Goal: Register for event/course

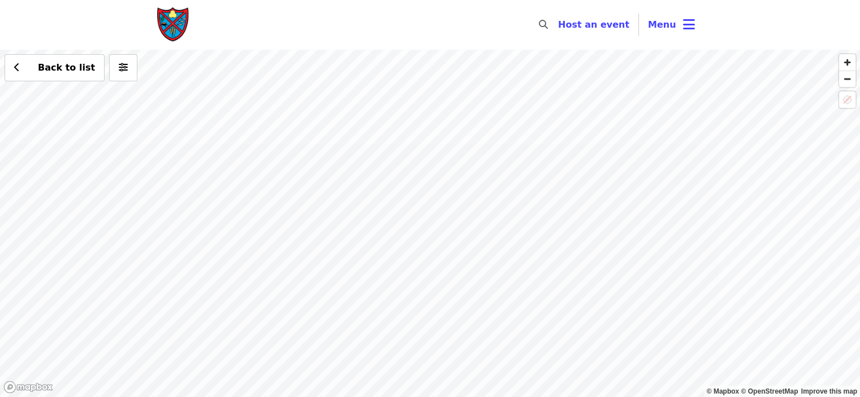
click at [531, 151] on div "Back to list" at bounding box center [430, 224] width 860 height 348
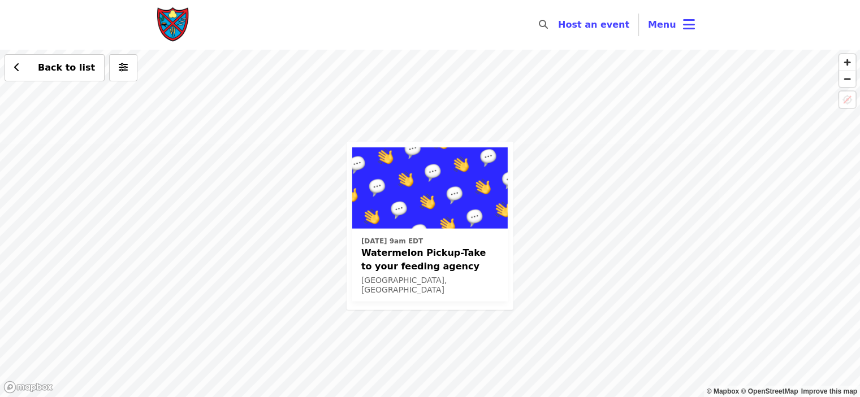
click at [427, 136] on div "[DATE] 9am EDT Watermelon Pickup-Take to your feeding agency [GEOGRAPHIC_DATA],…" at bounding box center [430, 224] width 860 height 348
click at [431, 135] on div "[DATE] 9am EDT Watermelon Pickup-Take to your feeding agency [GEOGRAPHIC_DATA],…" at bounding box center [430, 224] width 860 height 348
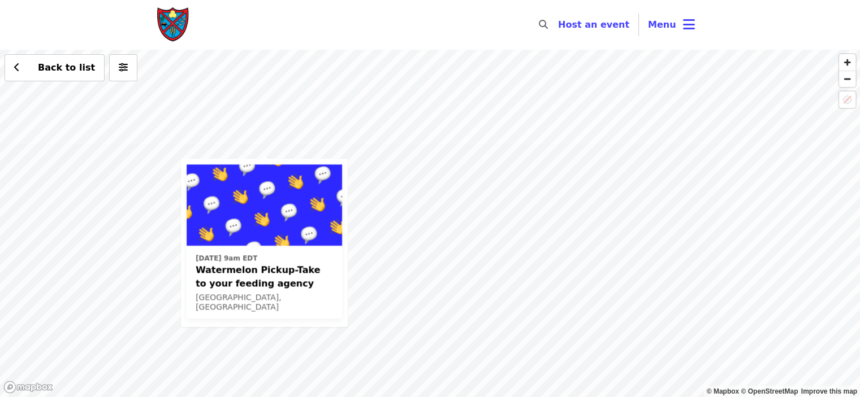
click at [259, 119] on div "[DATE] 9am EDT Watermelon Pickup-Take to your feeding agency [GEOGRAPHIC_DATA],…" at bounding box center [430, 224] width 860 height 348
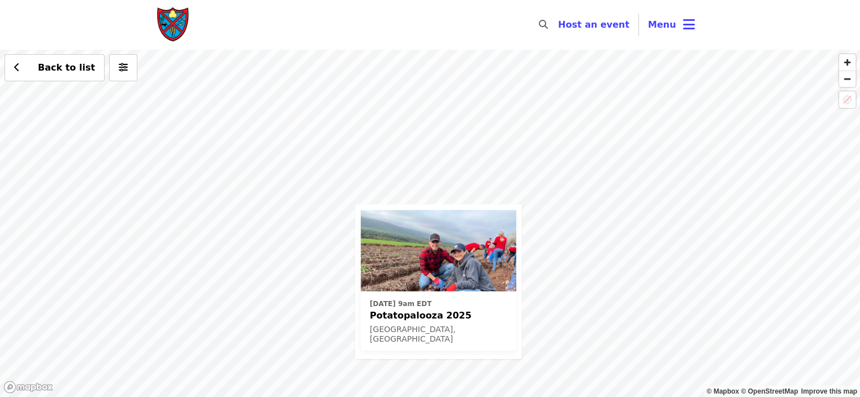
click at [446, 257] on img at bounding box center [438, 250] width 155 height 81
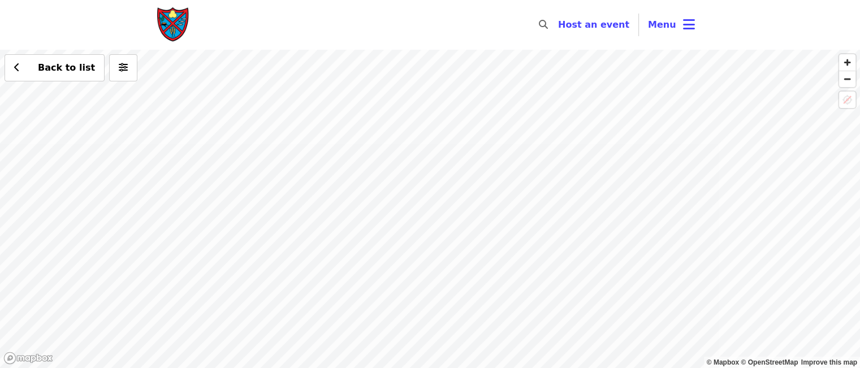
click at [515, 94] on div "Back to list" at bounding box center [430, 209] width 860 height 318
click at [517, 85] on div "Back to list" at bounding box center [430, 209] width 860 height 318
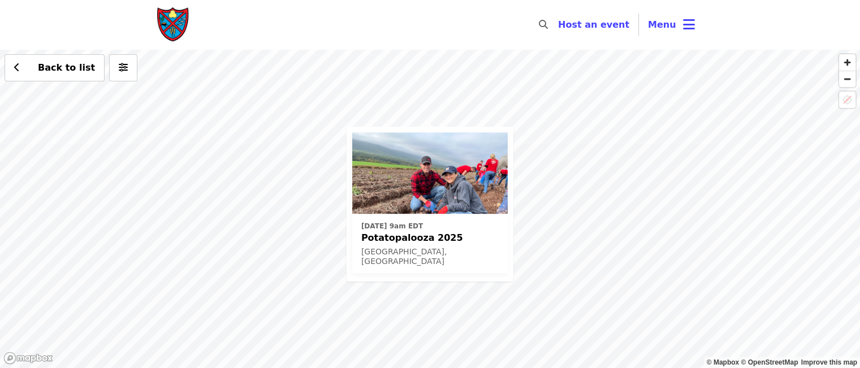
click at [463, 204] on img at bounding box center [429, 172] width 155 height 81
